Goal: Find specific page/section

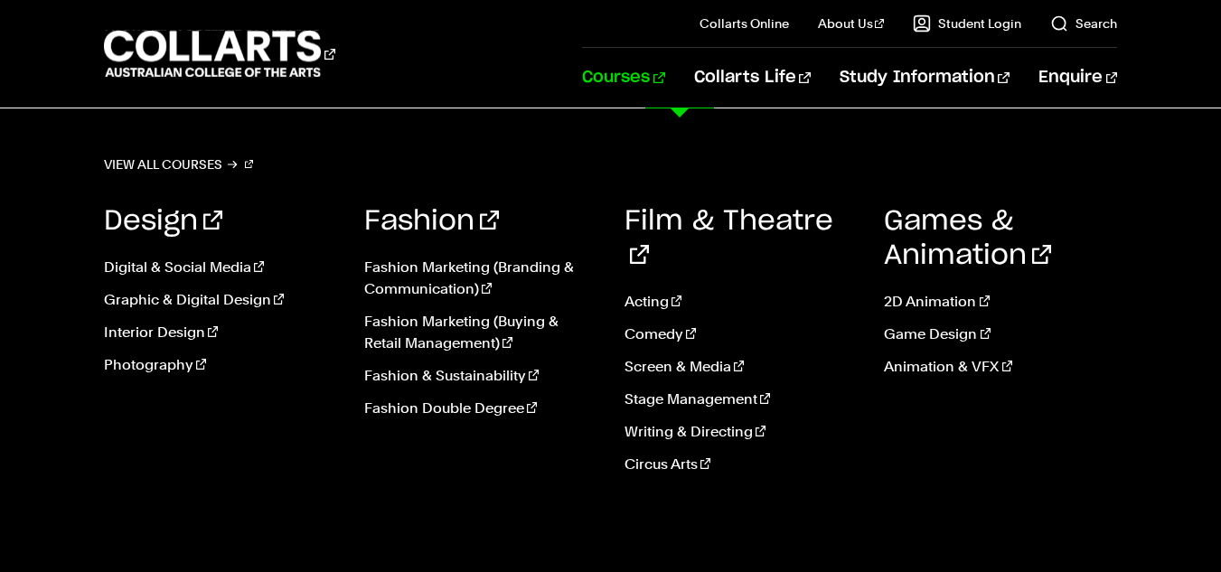
scroll to position [1038, 0]
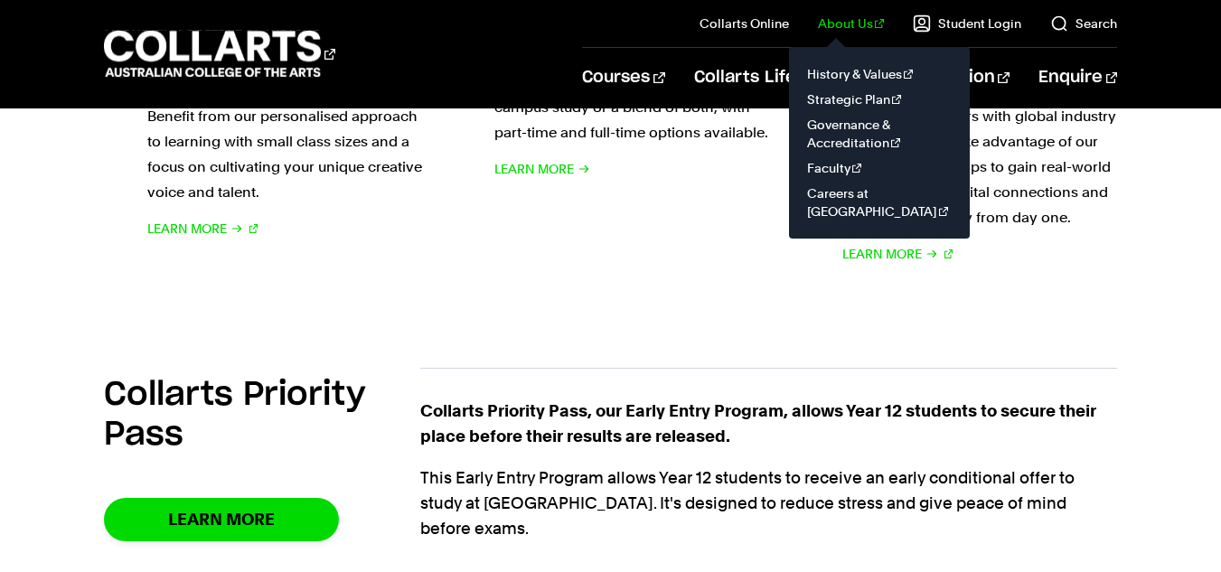
click at [862, 24] on link "About Us" at bounding box center [851, 23] width 67 height 18
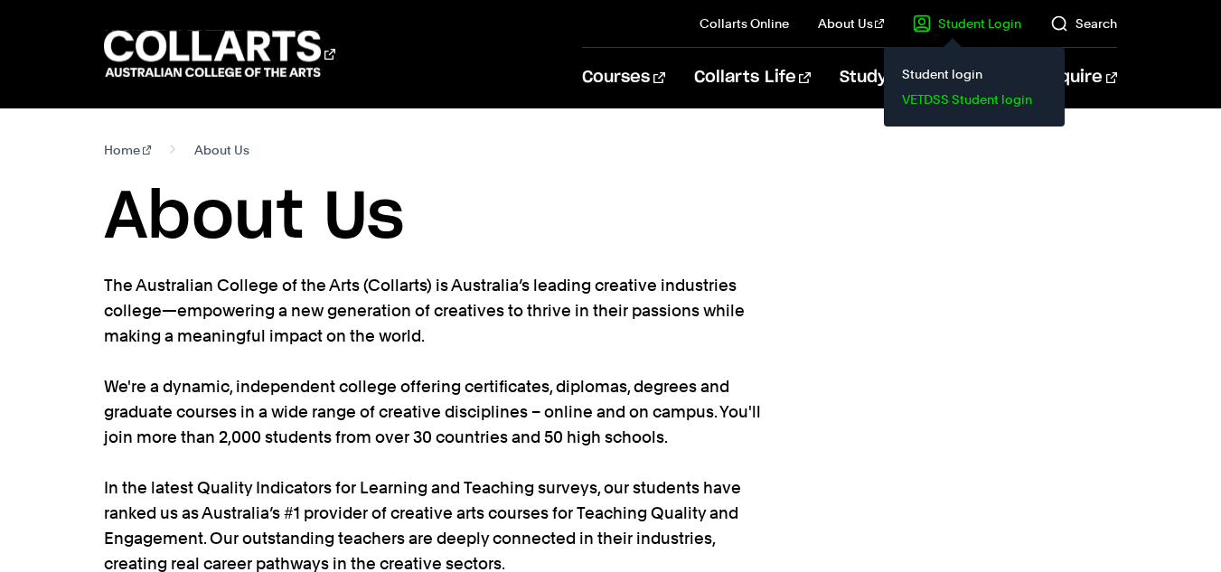
click at [951, 95] on link "VETDSS Student login" at bounding box center [974, 99] width 152 height 25
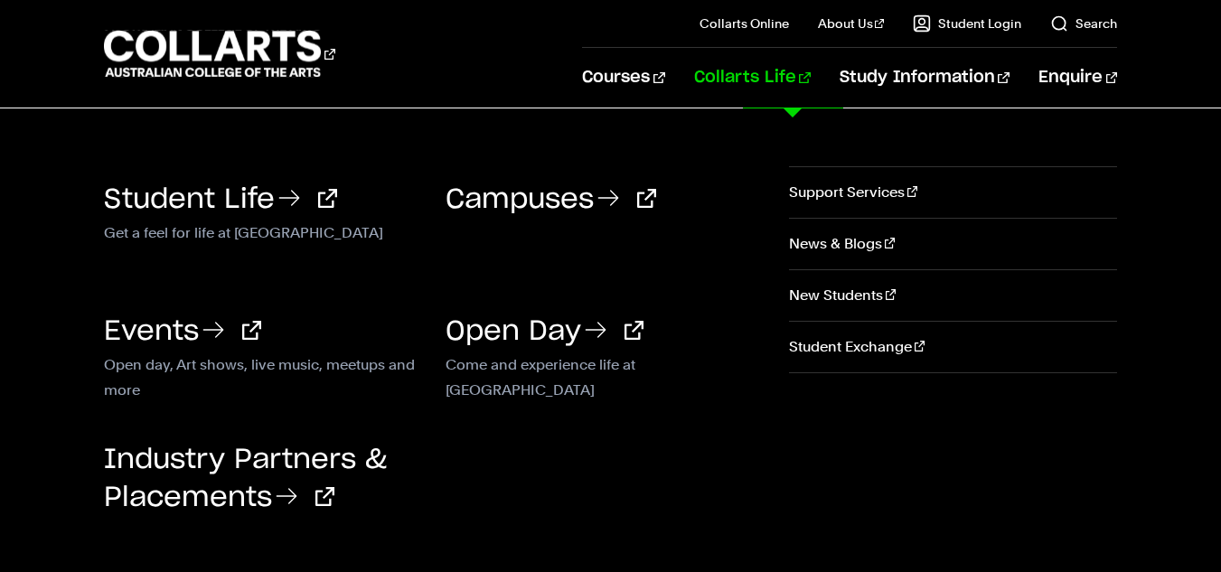
scroll to position [1425, 0]
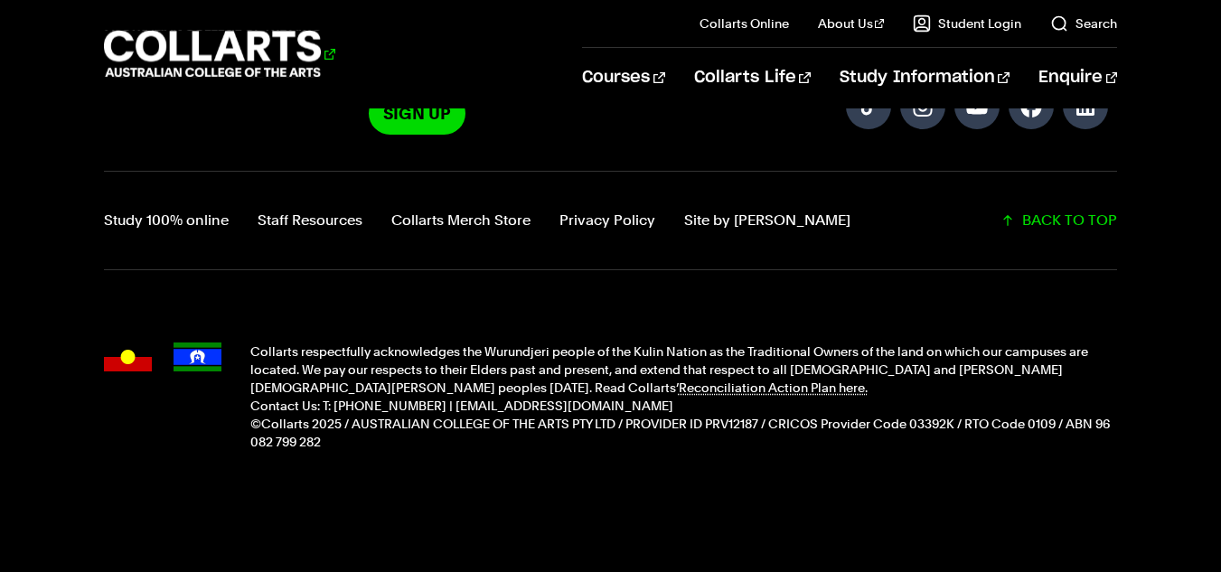
click at [221, 52] on 1 "Go to homepage" at bounding box center [213, 54] width 218 height 47
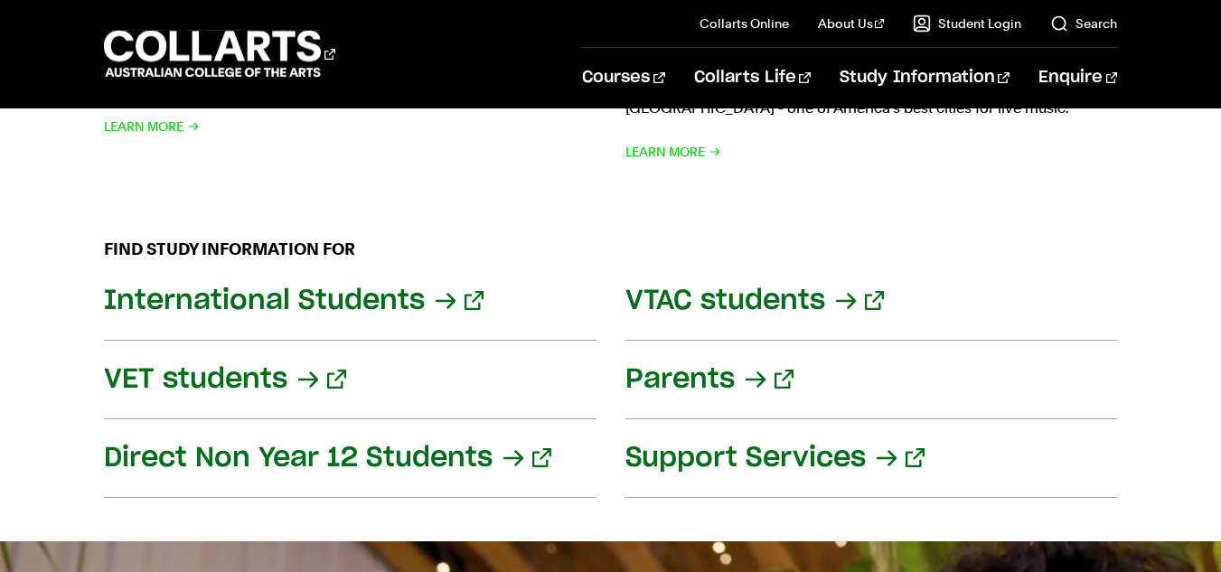
scroll to position [2537, 0]
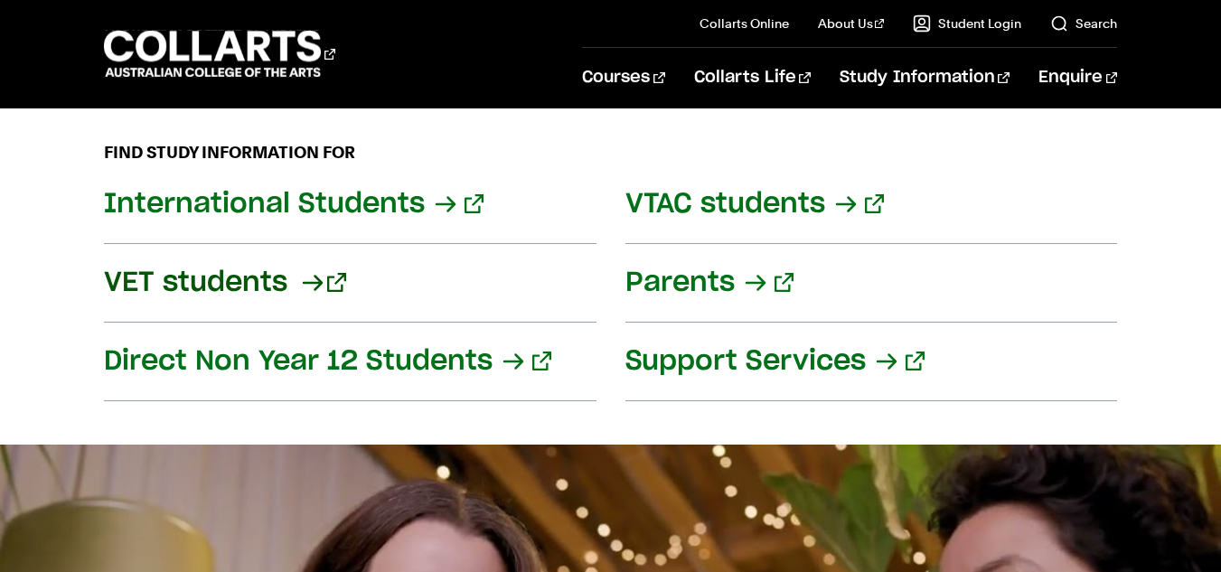
click at [239, 286] on link "VET students" at bounding box center [350, 283] width 493 height 79
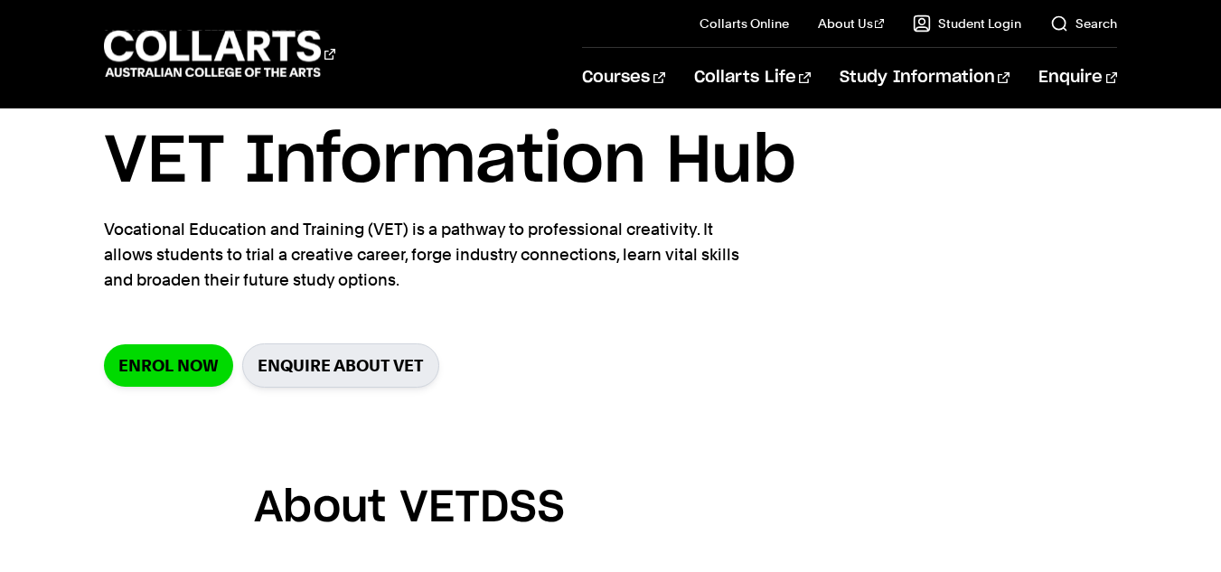
scroll to position [57, 0]
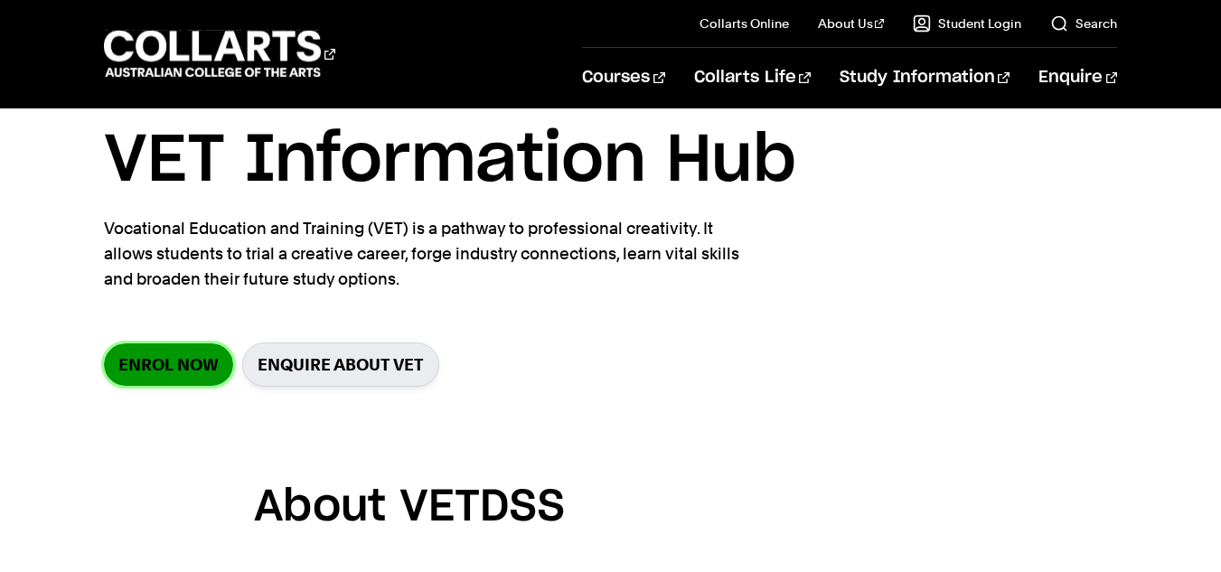
click at [157, 359] on link "Enrol Now" at bounding box center [168, 364] width 129 height 42
